Goal: Task Accomplishment & Management: Use online tool/utility

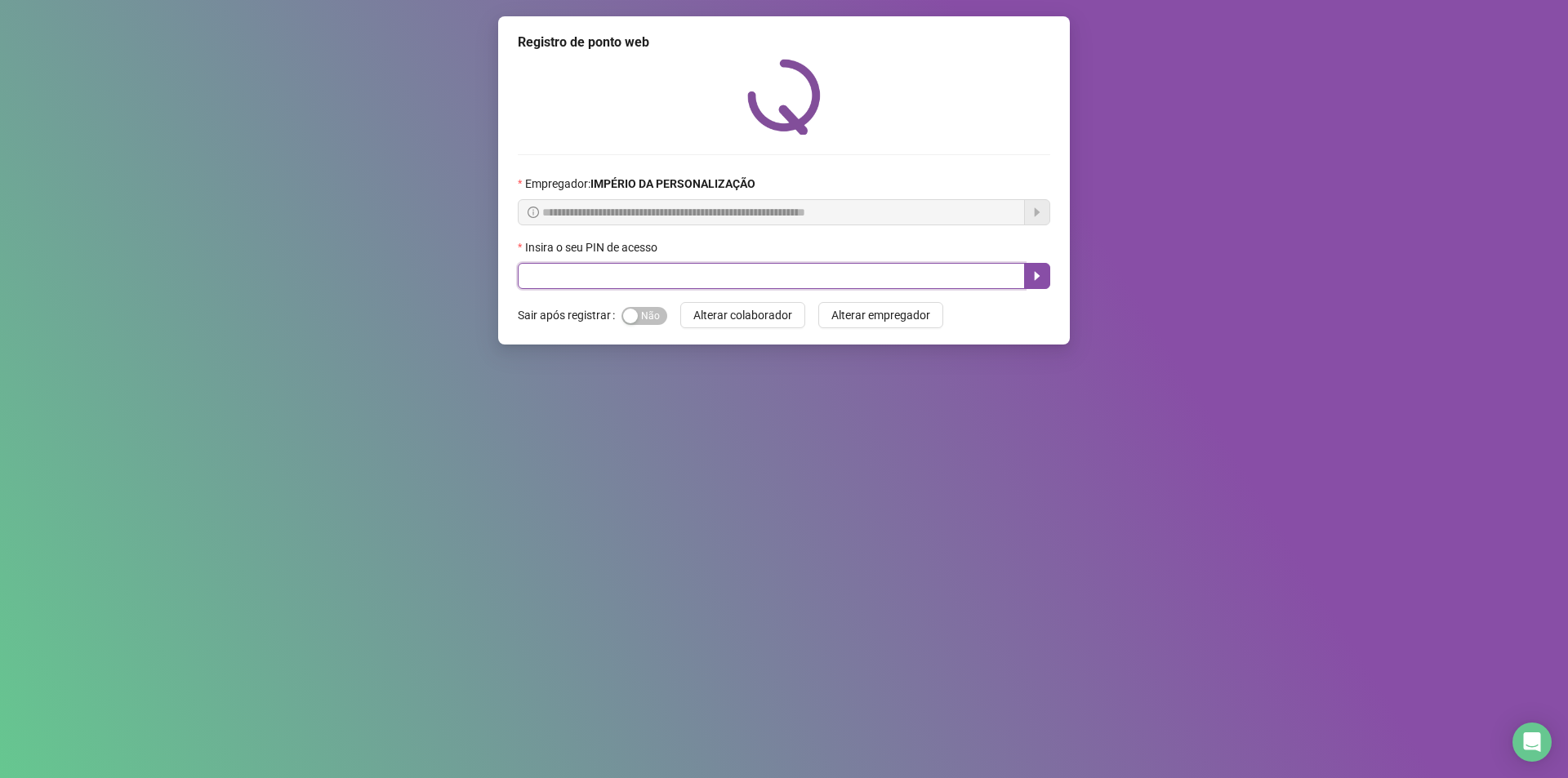
click at [563, 268] on input "text" at bounding box center [771, 276] width 507 height 26
type input "*****"
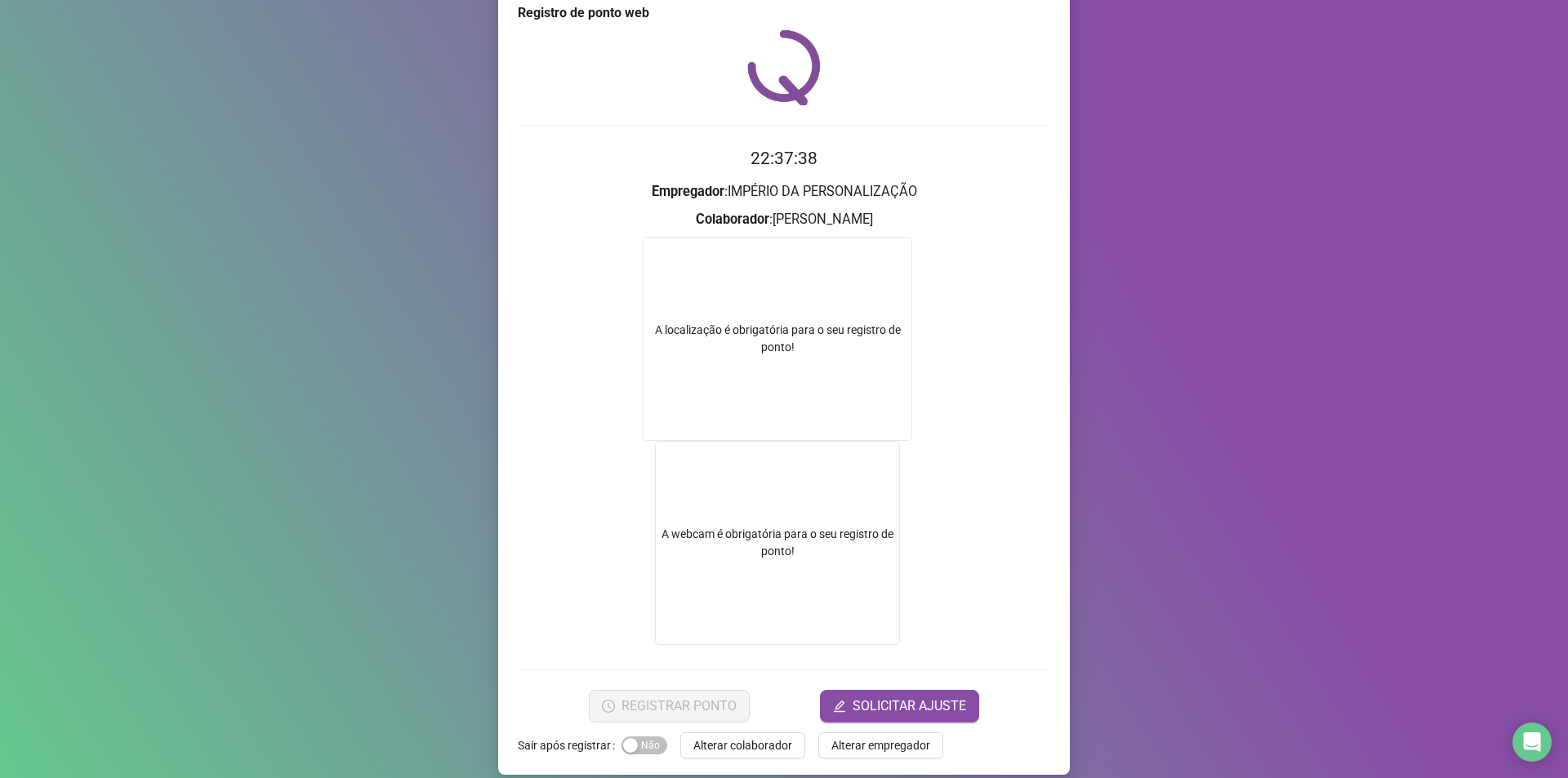
scroll to position [46, 0]
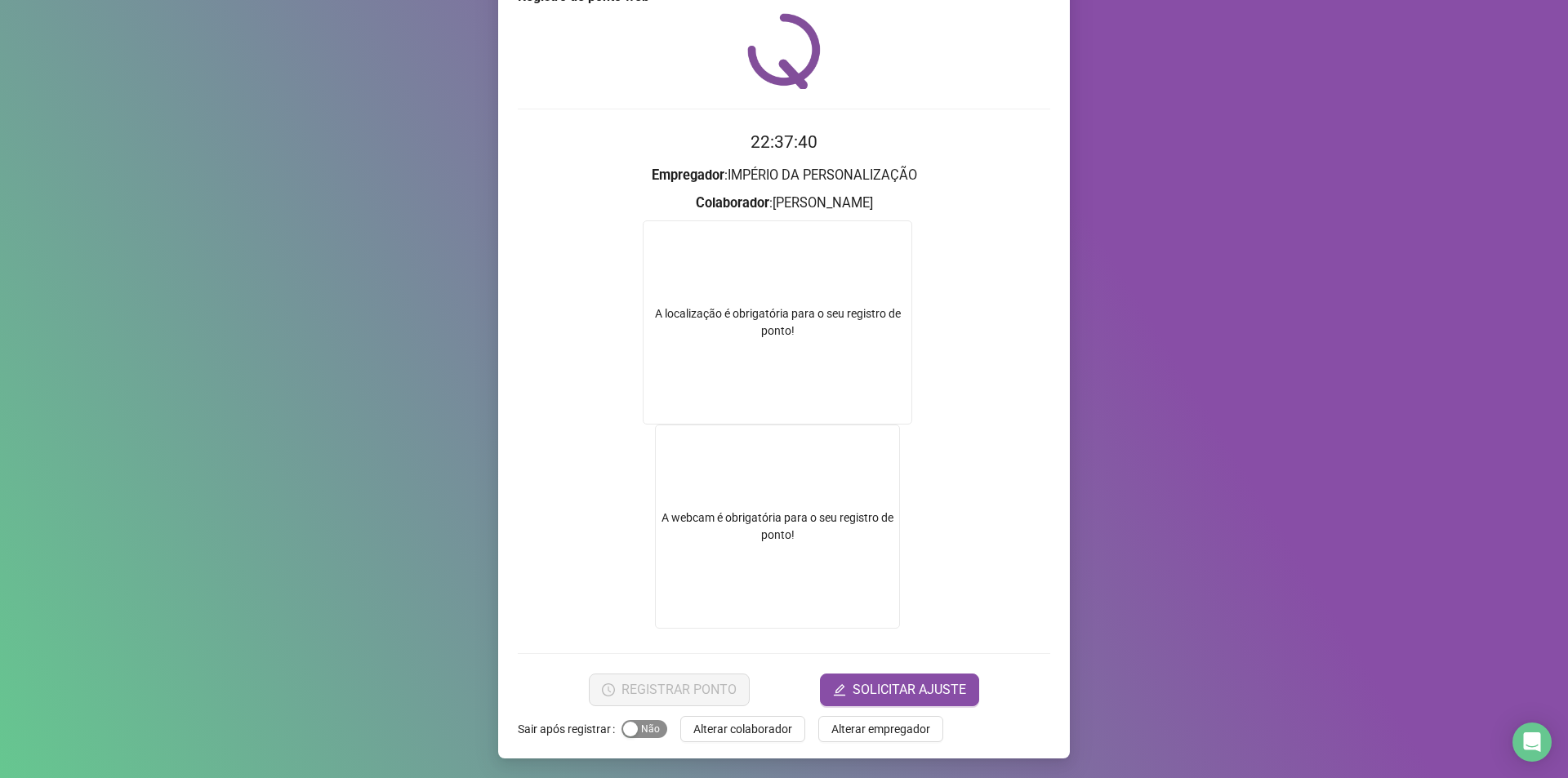
click at [638, 728] on span "Sim Não" at bounding box center [644, 729] width 46 height 18
click at [782, 309] on div "A localização é obrigatória para o seu registro de ponto!" at bounding box center [777, 322] width 268 height 34
drag, startPoint x: 742, startPoint y: 511, endPoint x: 888, endPoint y: 677, distance: 221.1
click at [742, 512] on video at bounding box center [777, 526] width 245 height 204
click at [356, 476] on div "Registro de ponto web 22:37:47 Empregador : IMPÉRIO DA PERSONALIZAÇÃO Colaborad…" at bounding box center [784, 389] width 1568 height 778
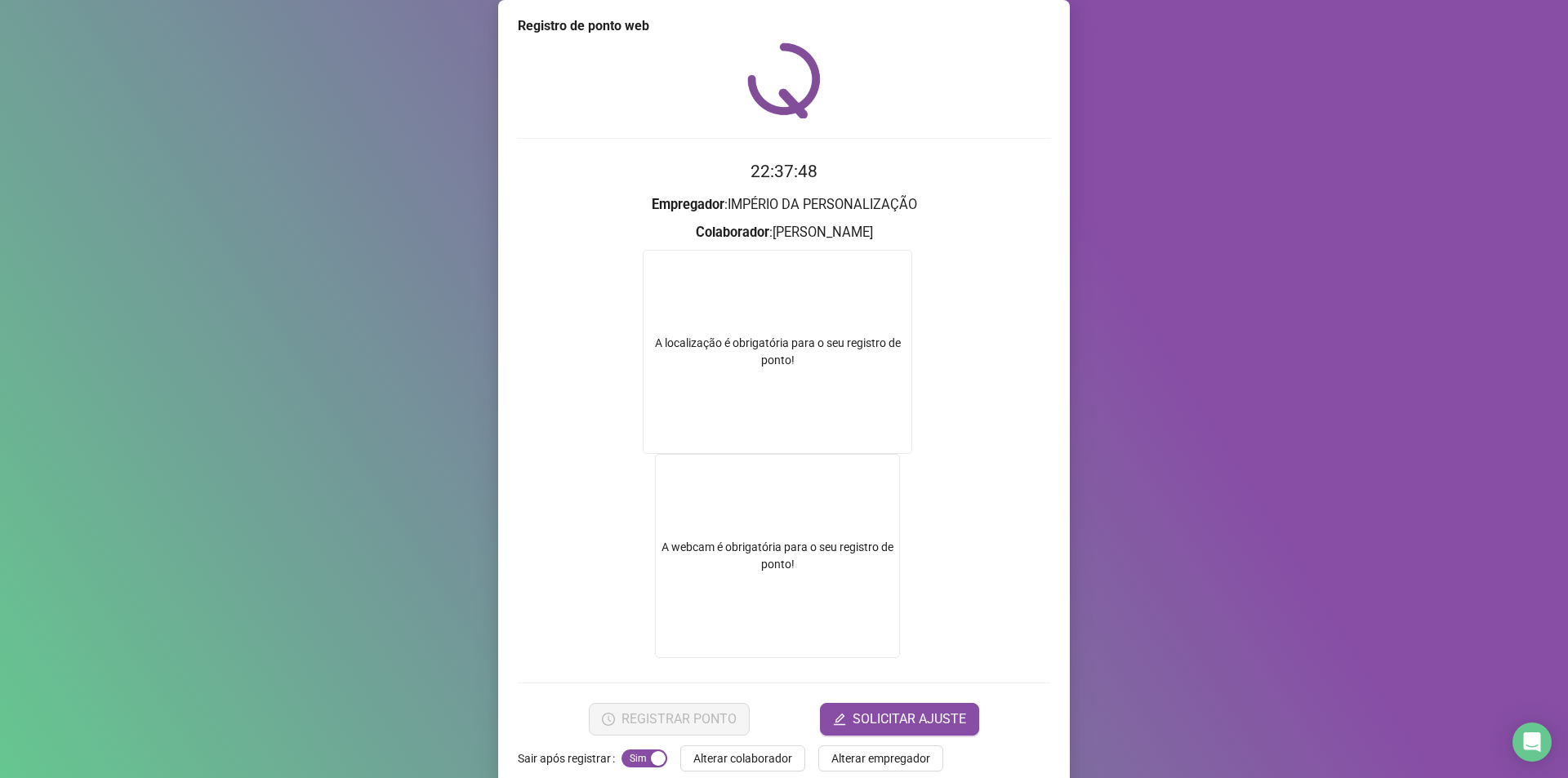
scroll to position [0, 0]
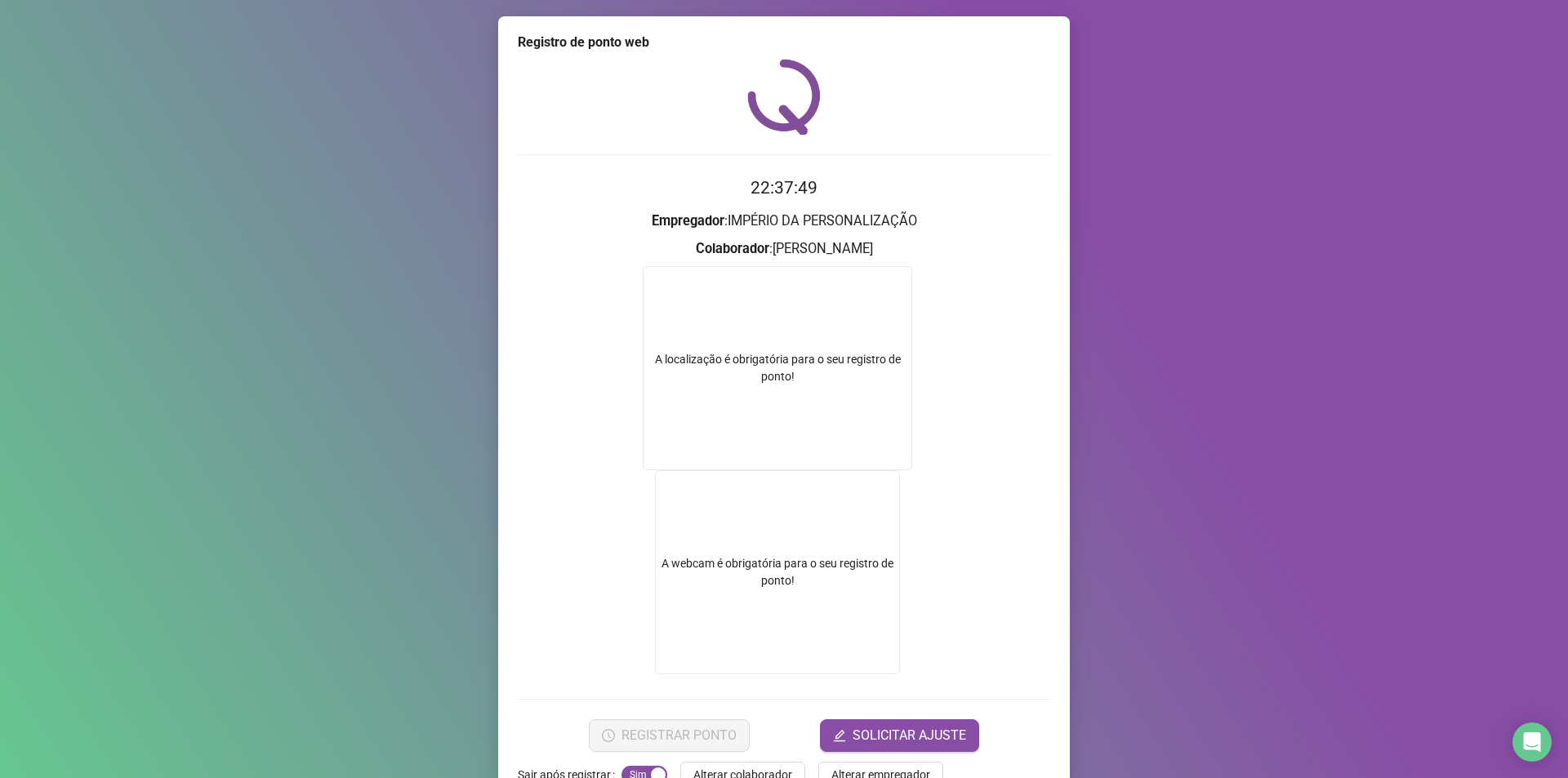
click at [352, 30] on div "Registro de ponto web 22:37:49 Empregador : IMPÉRIO DA PERSONALIZAÇÃO Colaborad…" at bounding box center [784, 389] width 1568 height 778
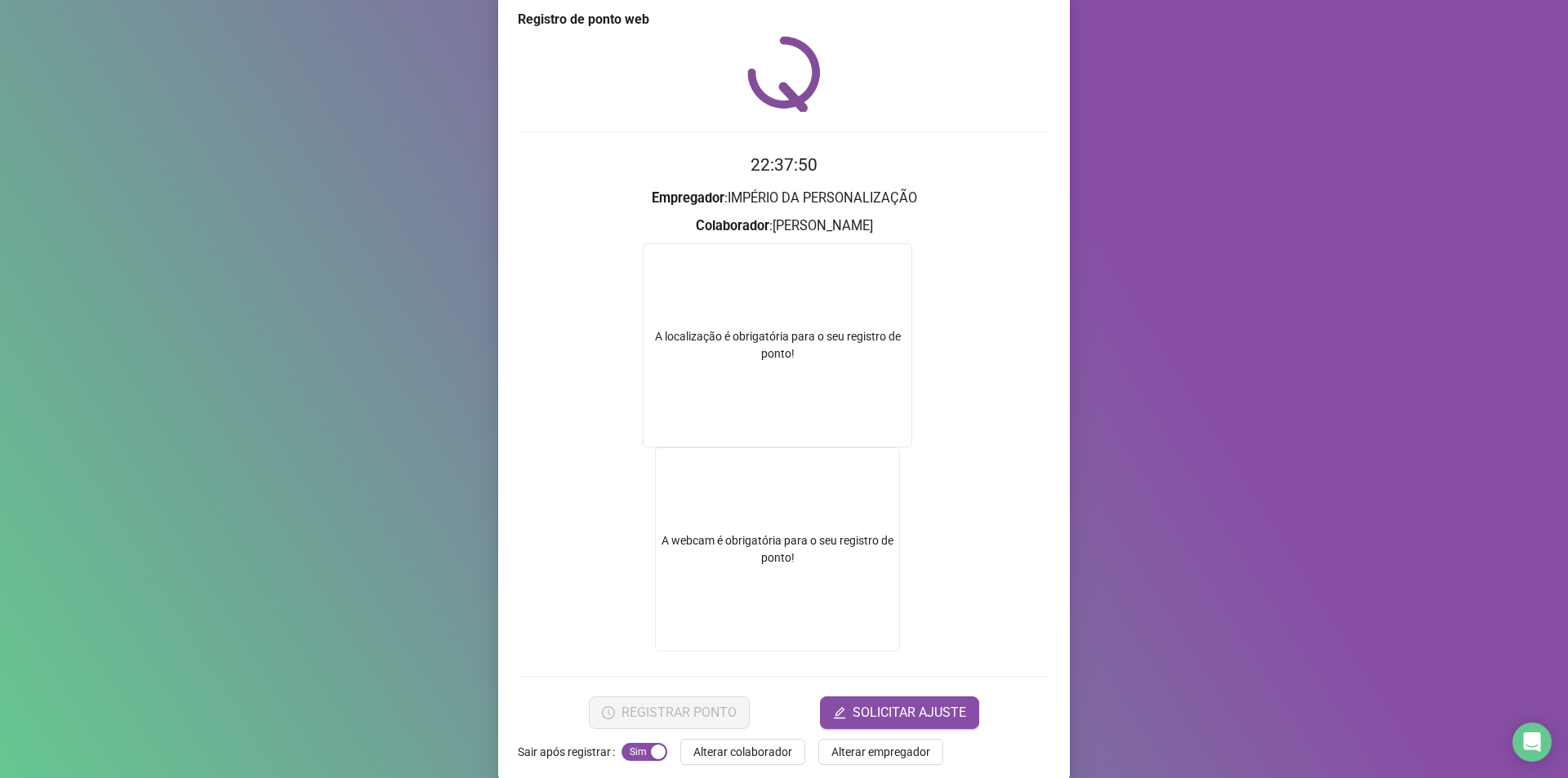
scroll to position [46, 0]
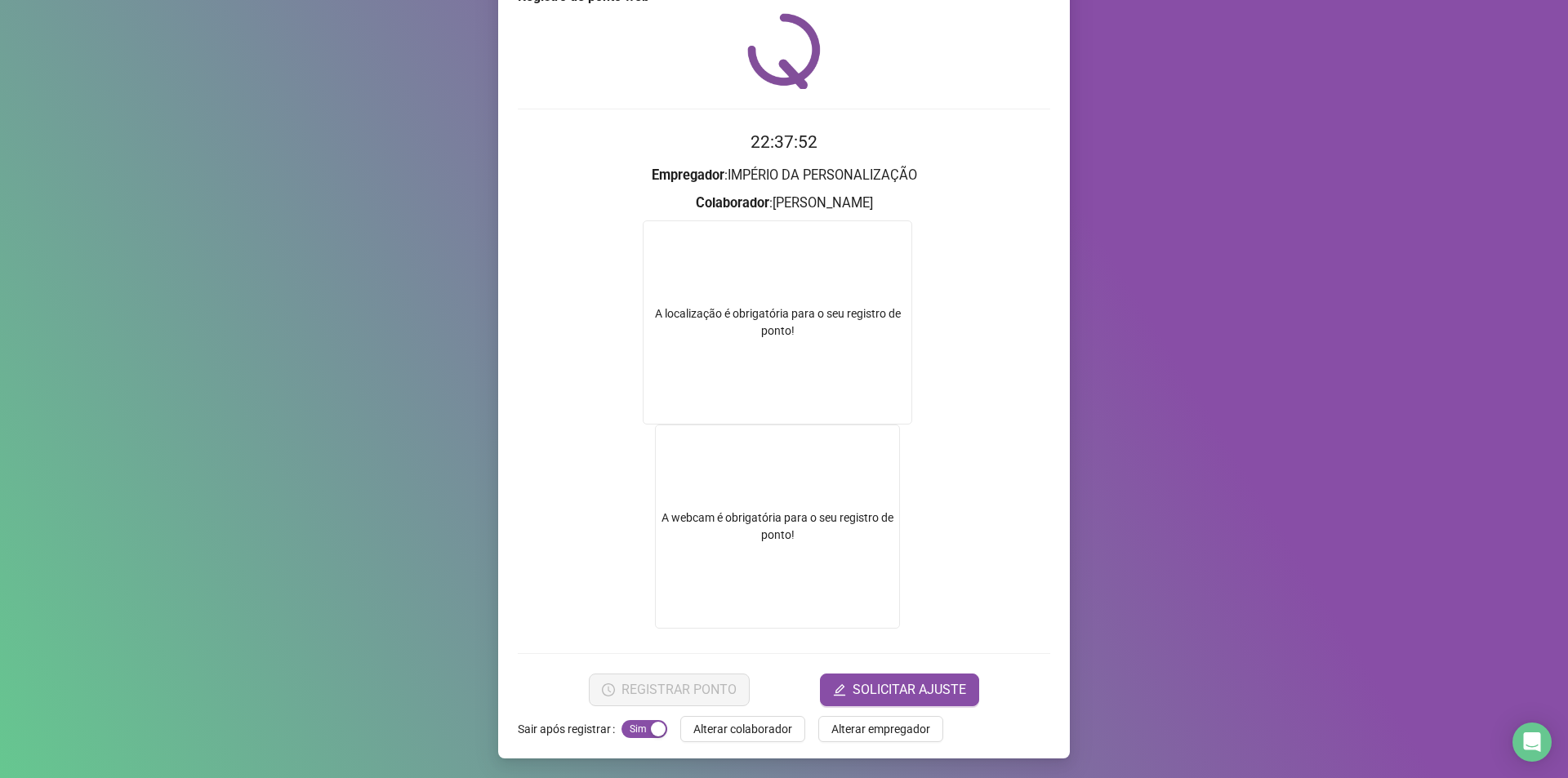
click at [806, 313] on div "A localização é obrigatória para o seu registro de ponto!" at bounding box center [777, 322] width 268 height 34
click at [635, 292] on form "A localização é obrigatória para o seu registro de ponto! A webcam é obrigatóri…" at bounding box center [784, 427] width 533 height 413
drag, startPoint x: 593, startPoint y: 268, endPoint x: 632, endPoint y: 290, distance: 44.8
click at [593, 267] on form "A localização é obrigatória para o seu registro de ponto! A webcam é obrigatóri…" at bounding box center [784, 427] width 533 height 413
click at [853, 320] on div "A localização é obrigatória para o seu registro de ponto!" at bounding box center [777, 322] width 268 height 34
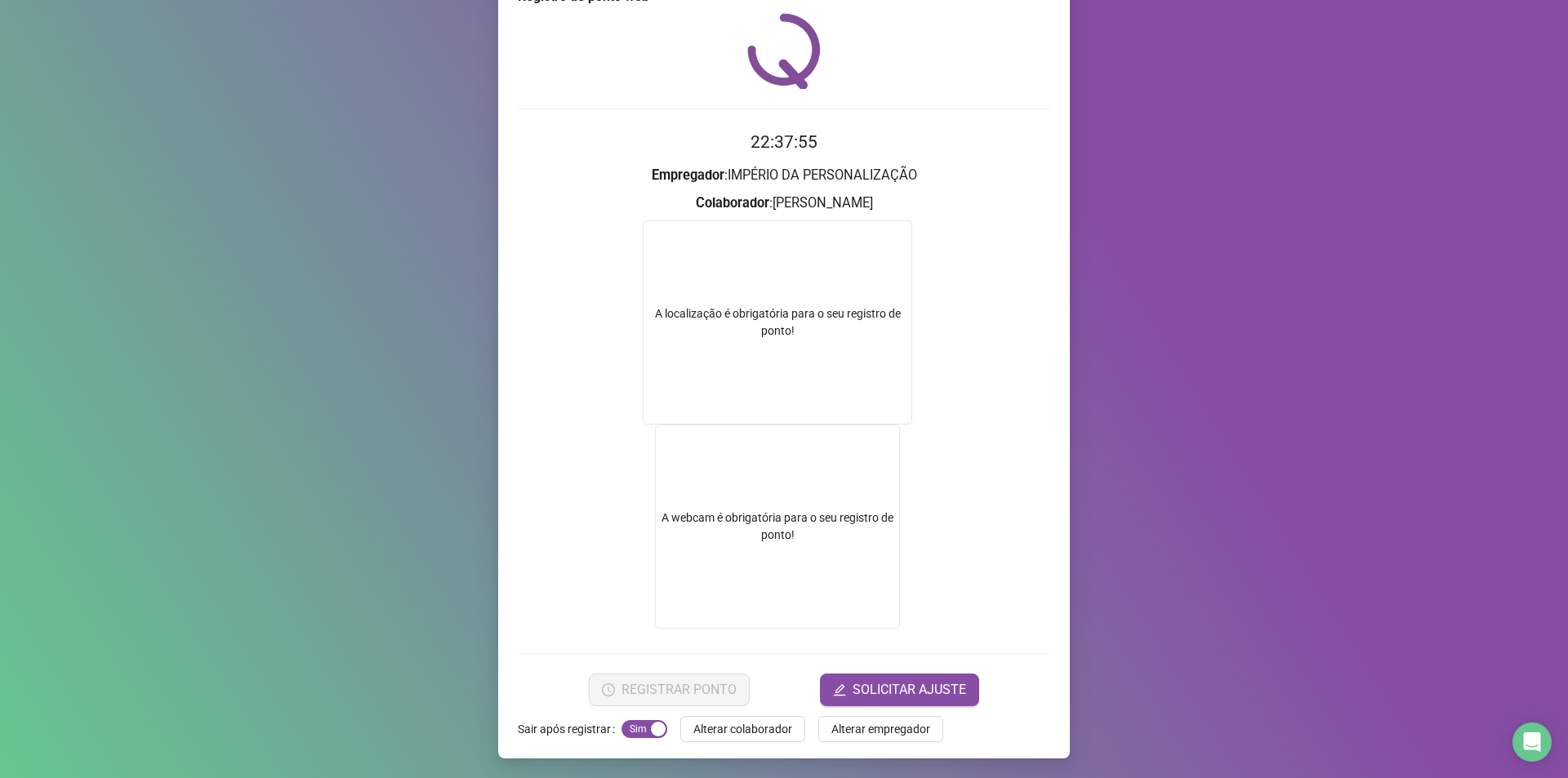
click at [757, 312] on div "A localização é obrigatória para o seu registro de ponto!" at bounding box center [777, 322] width 268 height 34
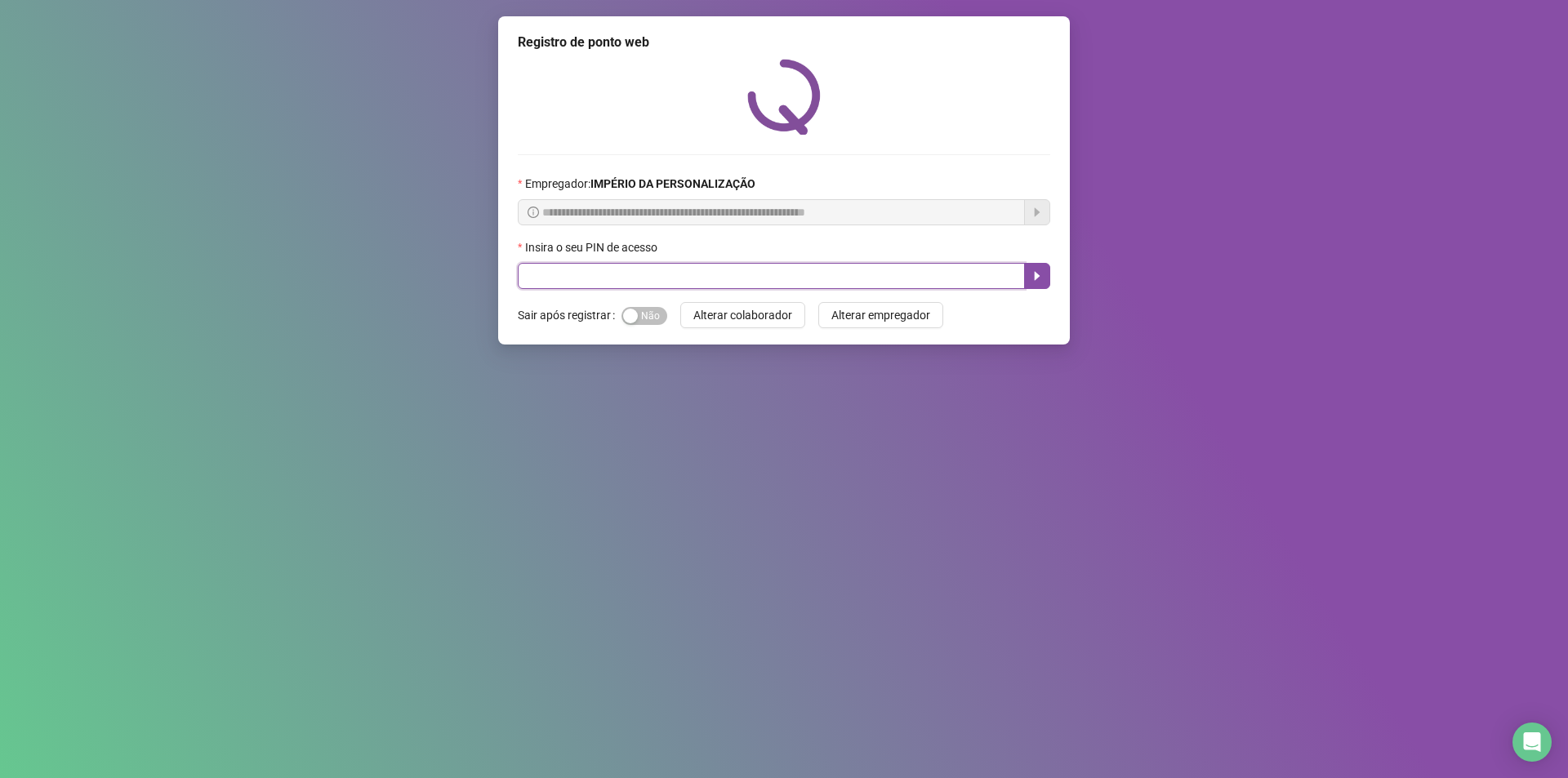
click at [850, 280] on input "text" at bounding box center [771, 276] width 507 height 26
type input "*****"
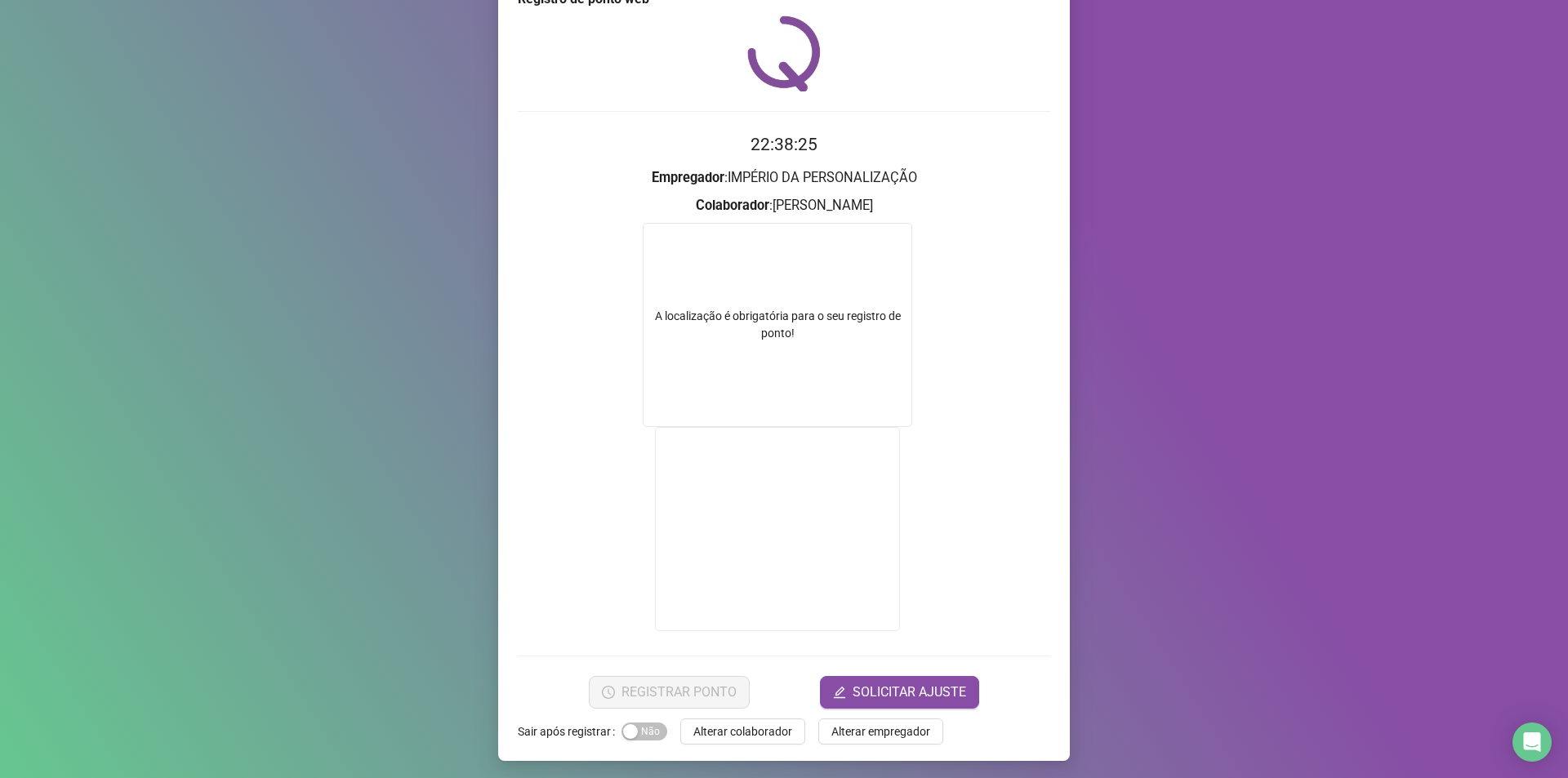
scroll to position [46, 0]
